Goal: Information Seeking & Learning: Learn about a topic

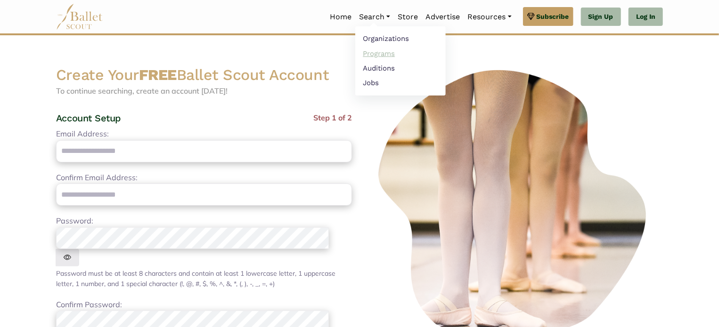
click at [368, 51] on link "Programs" at bounding box center [400, 53] width 90 height 15
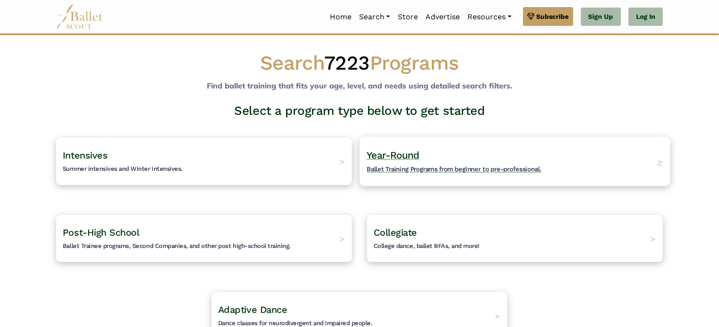
click at [394, 160] on span "Year-Round" at bounding box center [393, 155] width 53 height 12
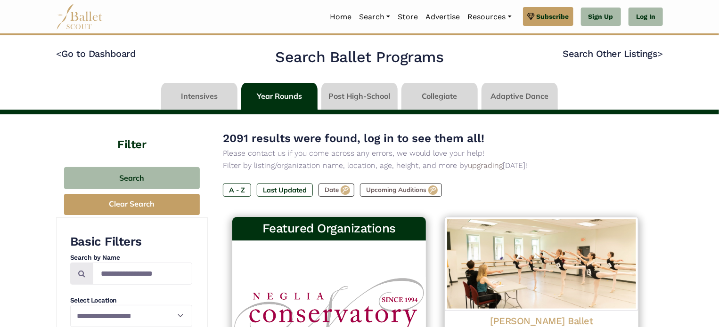
click at [213, 89] on link at bounding box center [199, 96] width 76 height 27
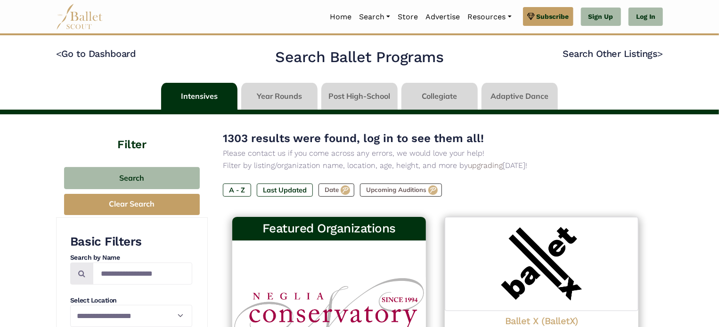
click at [270, 88] on link at bounding box center [279, 96] width 76 height 27
